Goal: Find specific page/section: Find specific page/section

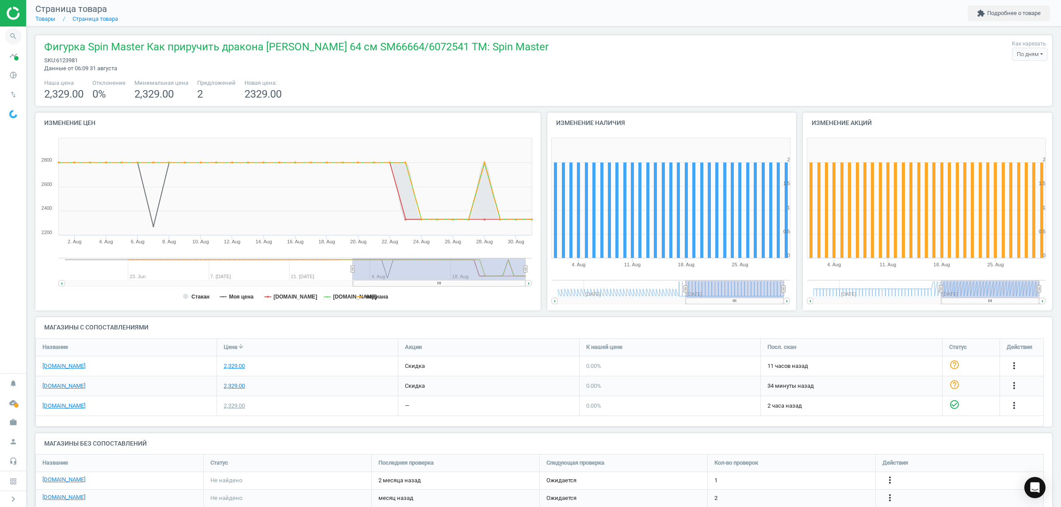
click at [15, 35] on icon "search" at bounding box center [13, 36] width 17 height 17
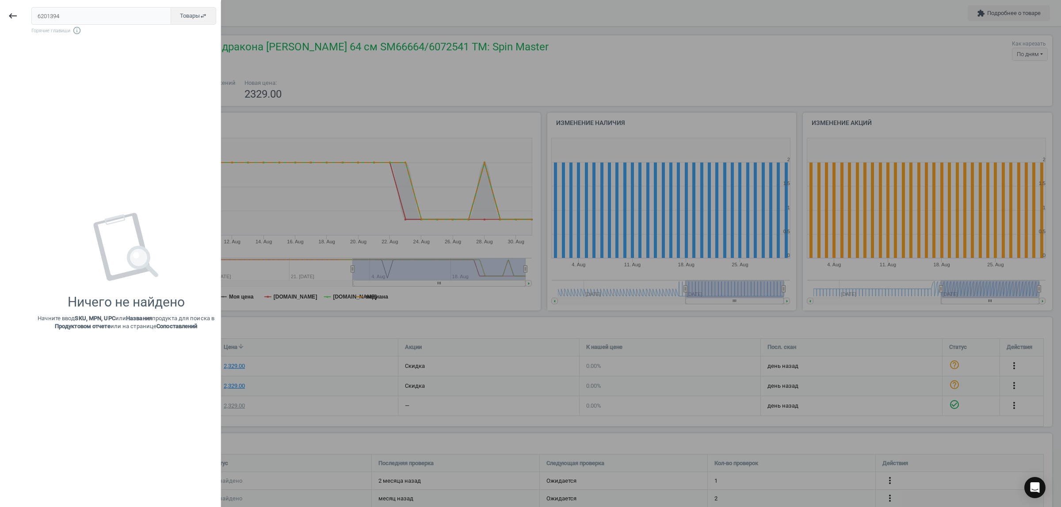
type input "6201394"
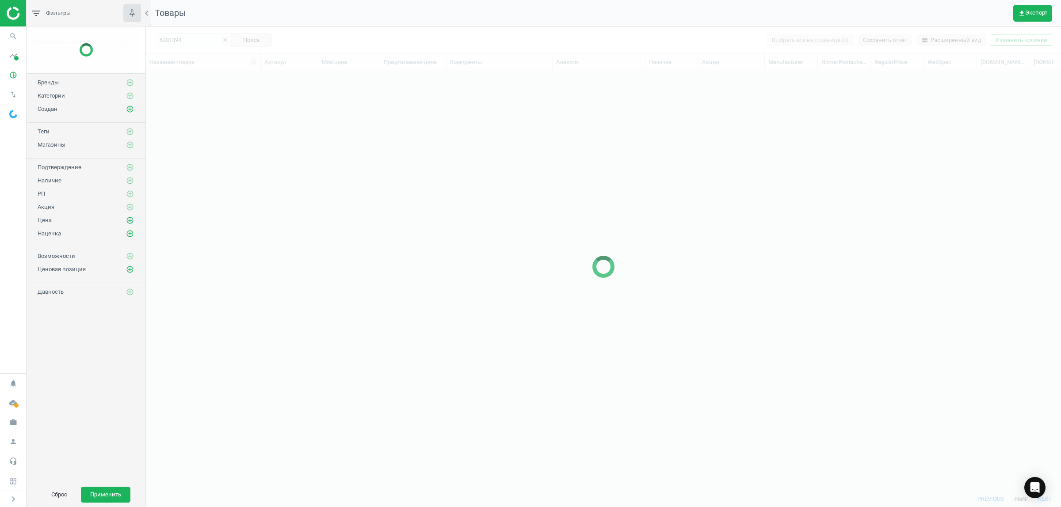
scroll to position [403, 906]
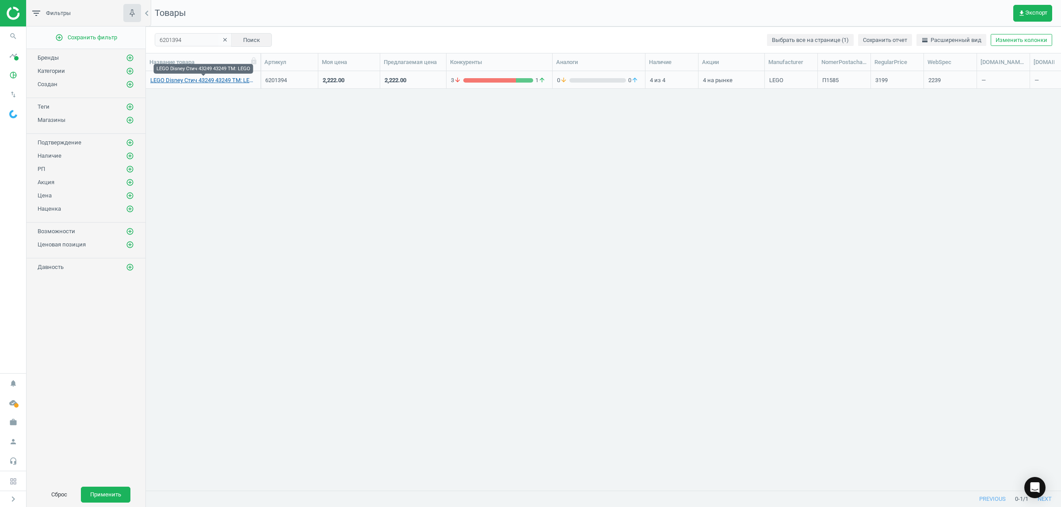
click at [167, 80] on link "LEGO Disney Стич 43249 43249 TM: LEGO" at bounding box center [203, 80] width 106 height 8
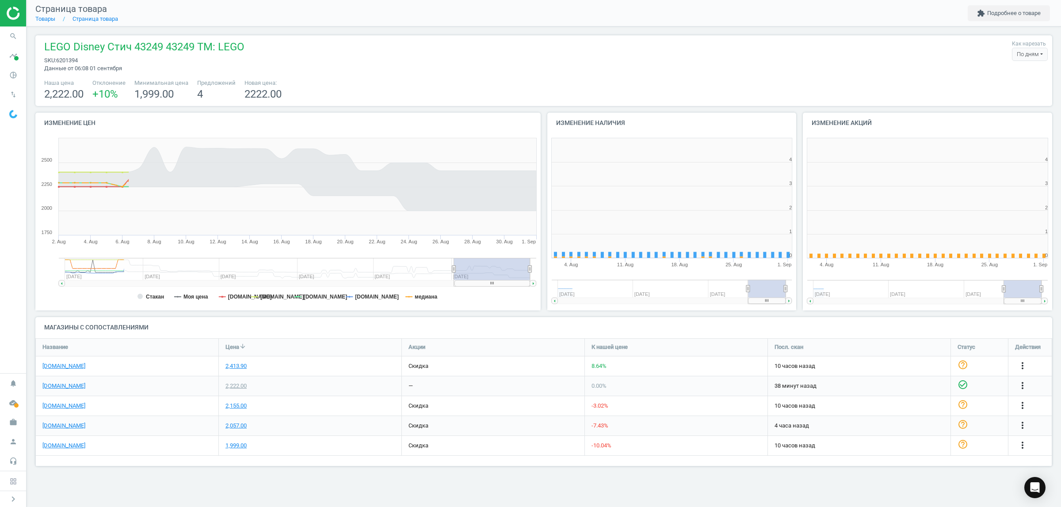
scroll to position [194, 266]
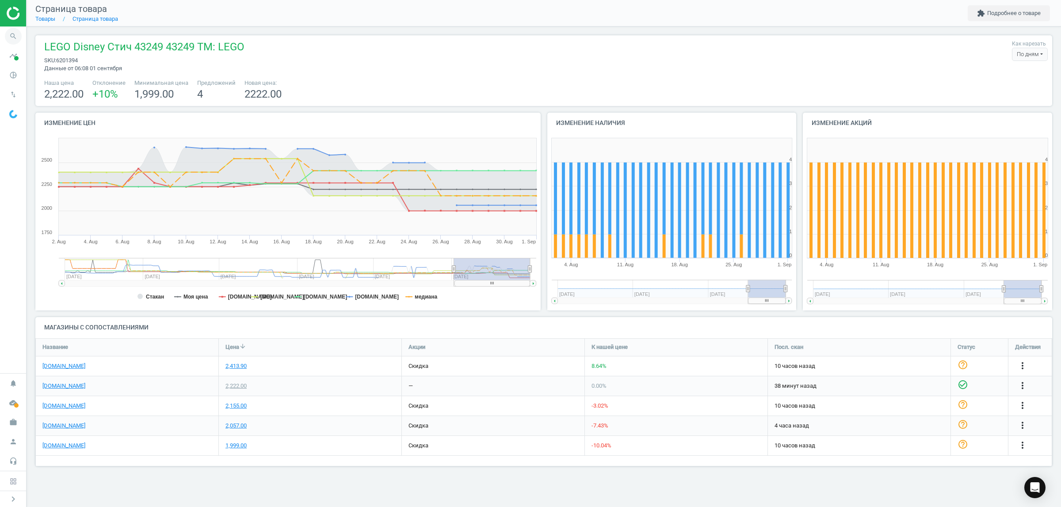
click at [9, 42] on icon "search" at bounding box center [13, 36] width 17 height 17
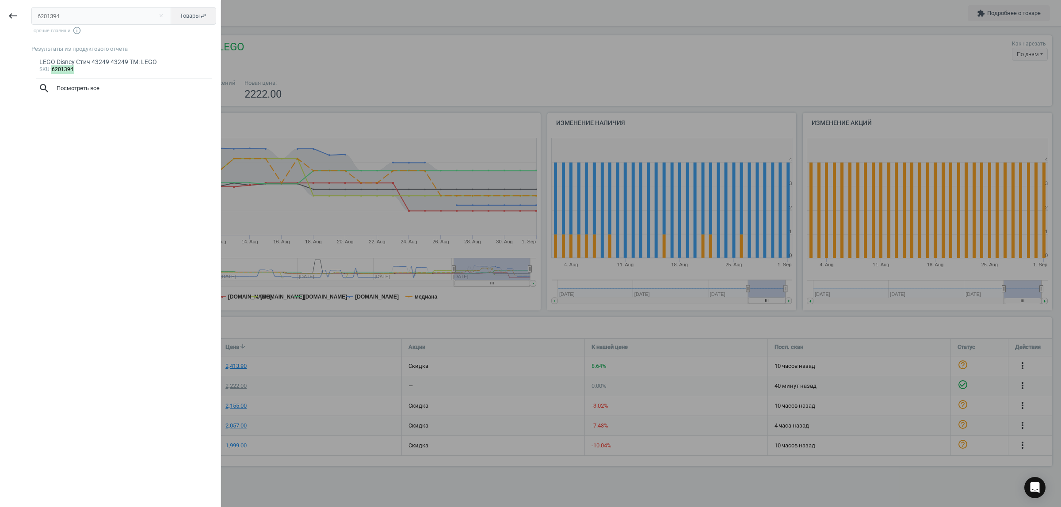
click at [68, 19] on input "6201394" at bounding box center [101, 16] width 140 height 18
type input "6201580"
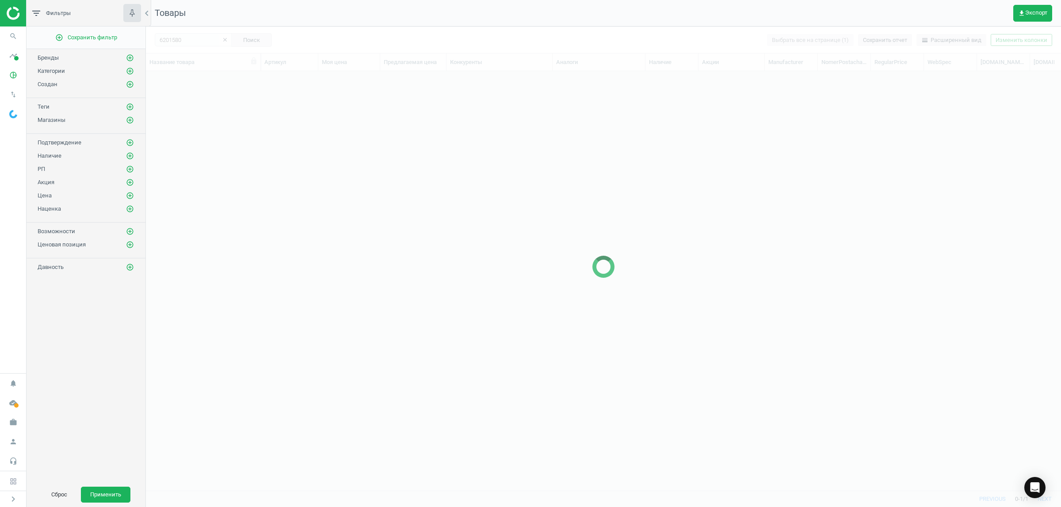
scroll to position [403, 906]
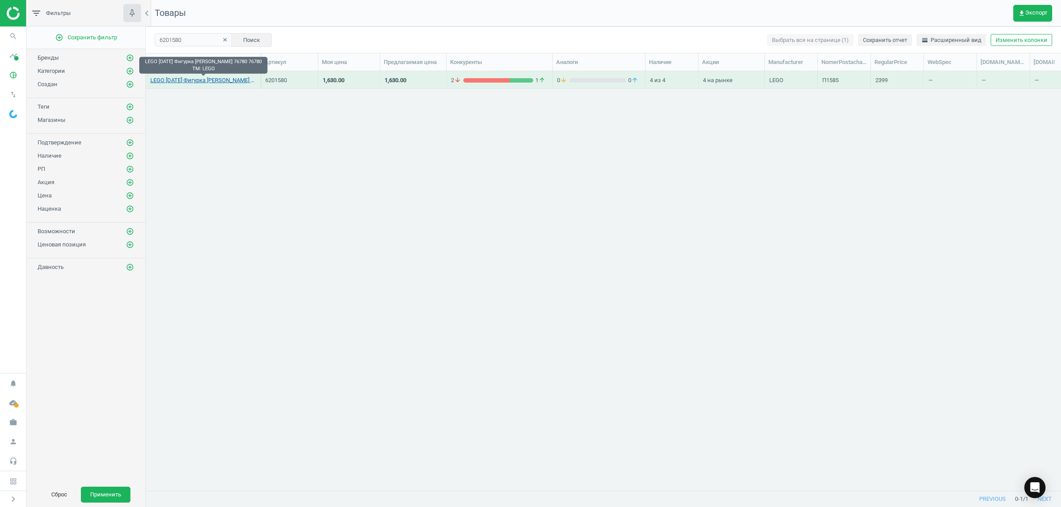
click at [180, 80] on link "LEGO [DATE] Фигурка [PERSON_NAME] 76780 76780 TM: LEGO" at bounding box center [203, 80] width 106 height 8
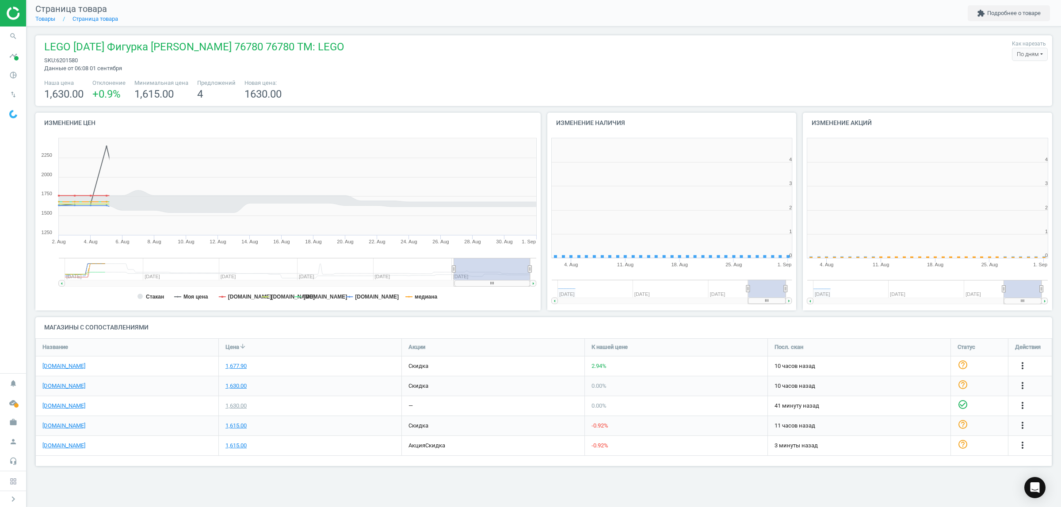
scroll to position [194, 266]
